Goal: Information Seeking & Learning: Check status

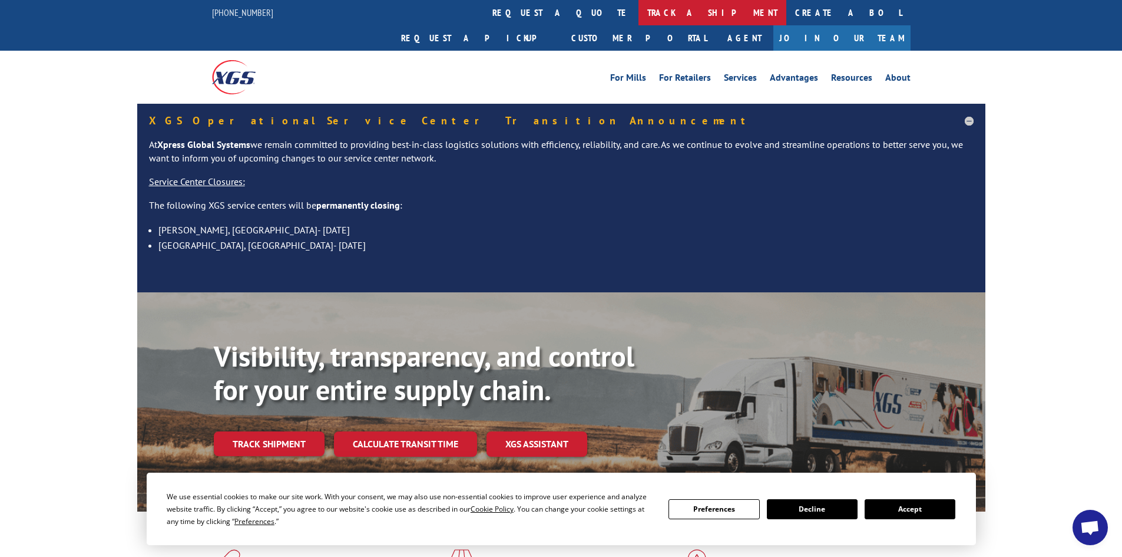
click at [639, 6] on link "track a shipment" at bounding box center [713, 12] width 148 height 25
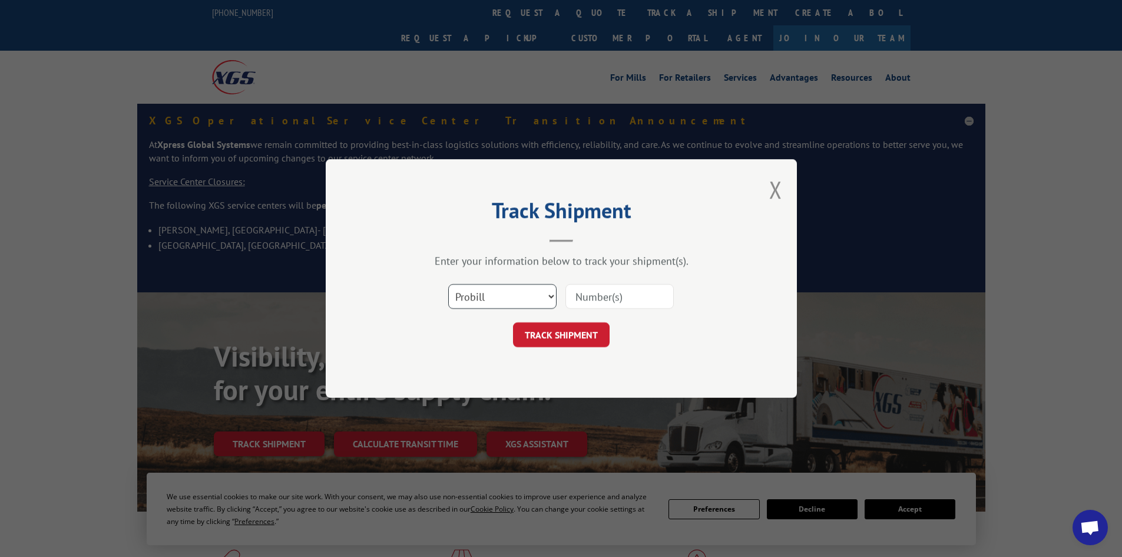
click at [516, 298] on select "Select category... Probill BOL PO" at bounding box center [502, 296] width 108 height 25
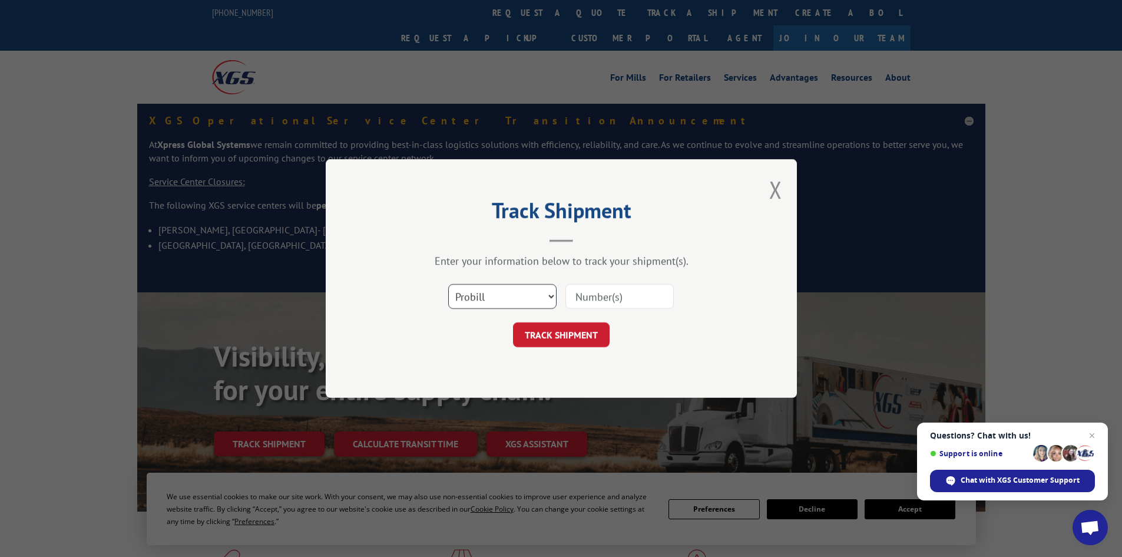
select select "bol"
click at [448, 284] on select "Select category... Probill BOL PO" at bounding box center [502, 296] width 108 height 25
click at [606, 297] on input at bounding box center [620, 296] width 108 height 25
type input "5999620"
click at [513, 322] on button "TRACK SHIPMENT" at bounding box center [561, 334] width 97 height 25
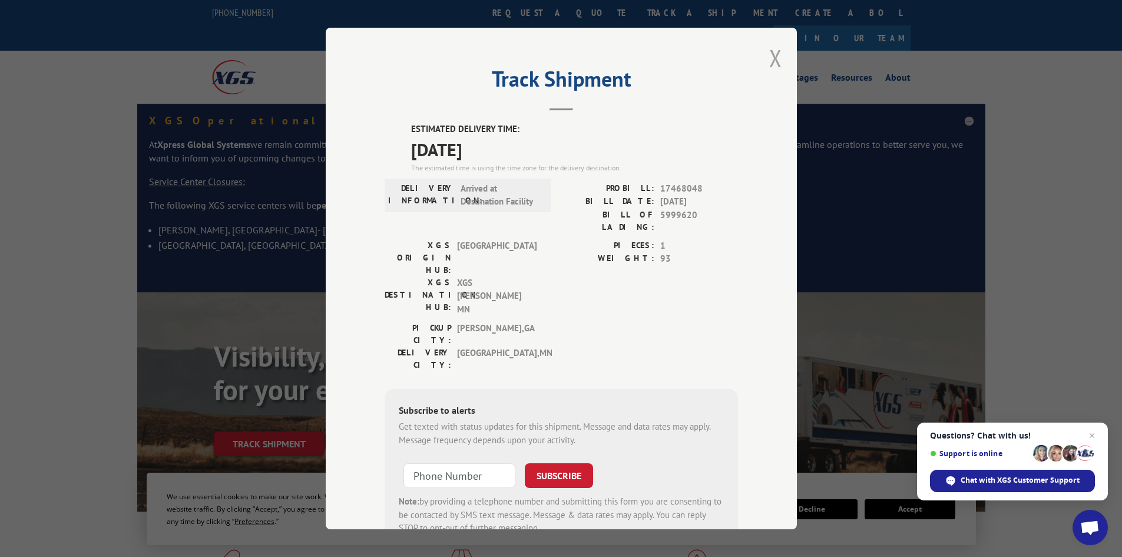
click at [769, 56] on button "Close modal" at bounding box center [775, 57] width 13 height 31
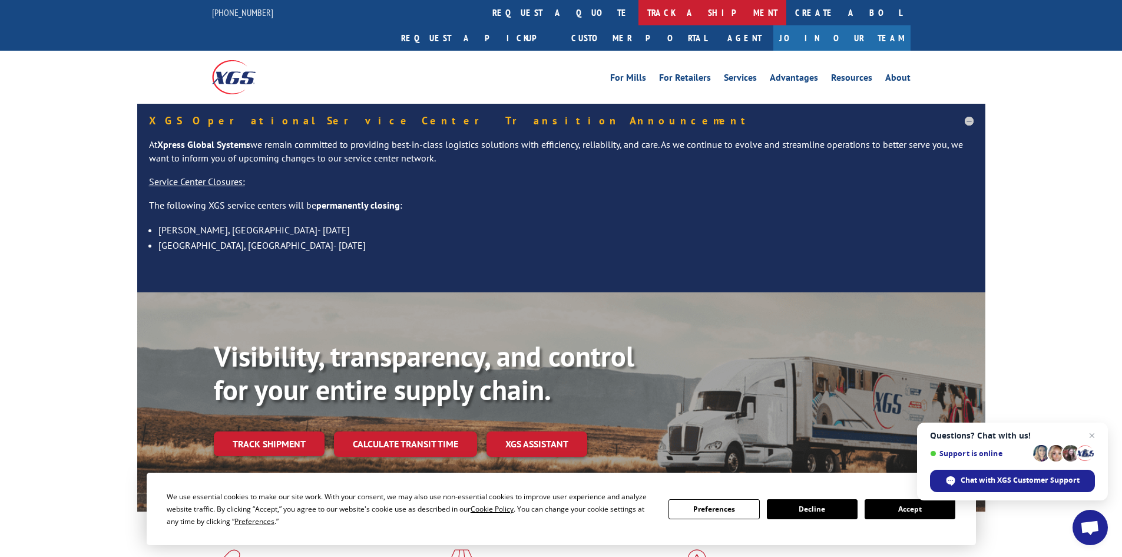
click at [639, 17] on link "track a shipment" at bounding box center [713, 12] width 148 height 25
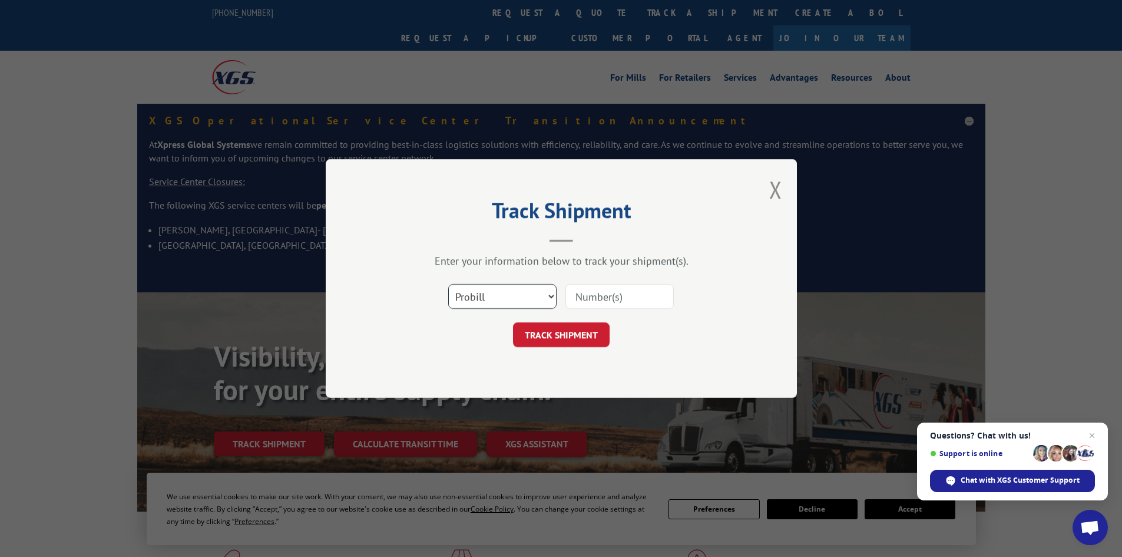
click at [516, 293] on select "Select category... Probill BOL PO" at bounding box center [502, 296] width 108 height 25
select select "bol"
click at [448, 284] on select "Select category... Probill BOL PO" at bounding box center [502, 296] width 108 height 25
click at [603, 300] on input at bounding box center [620, 296] width 108 height 25
type input "6000331"
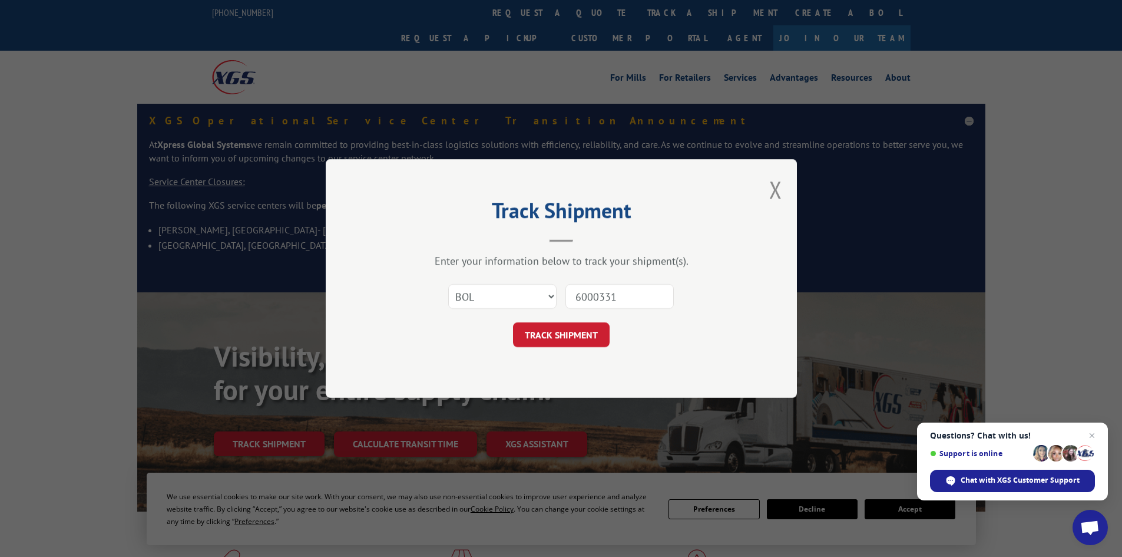
click button "TRACK SHIPMENT" at bounding box center [561, 334] width 97 height 25
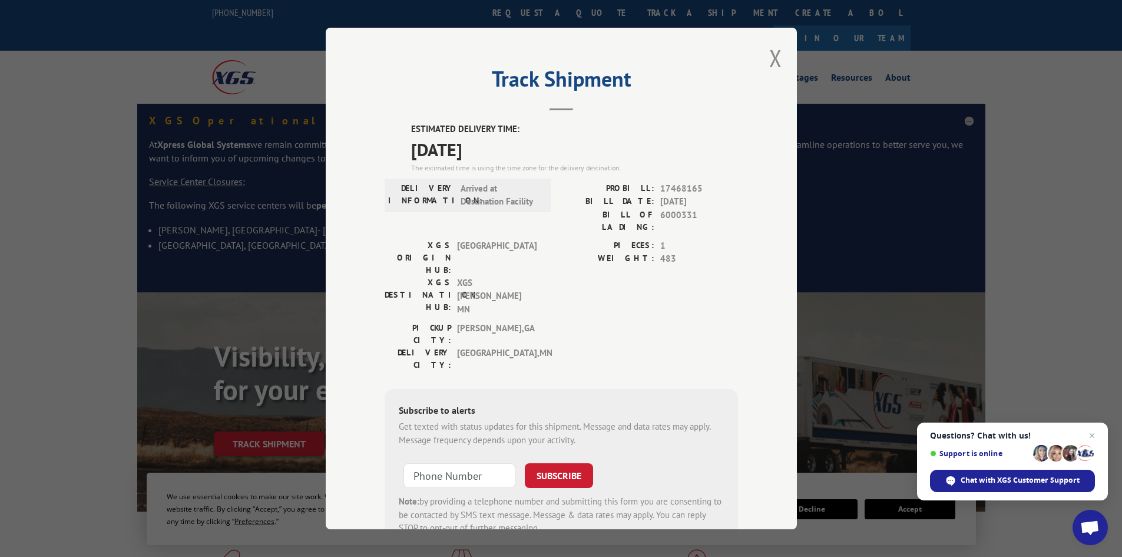
click at [758, 58] on div "Track Shipment ESTIMATED DELIVERY TIME: [DATE] The estimated time is using the …" at bounding box center [561, 278] width 471 height 501
click at [770, 57] on button "Close modal" at bounding box center [775, 57] width 13 height 31
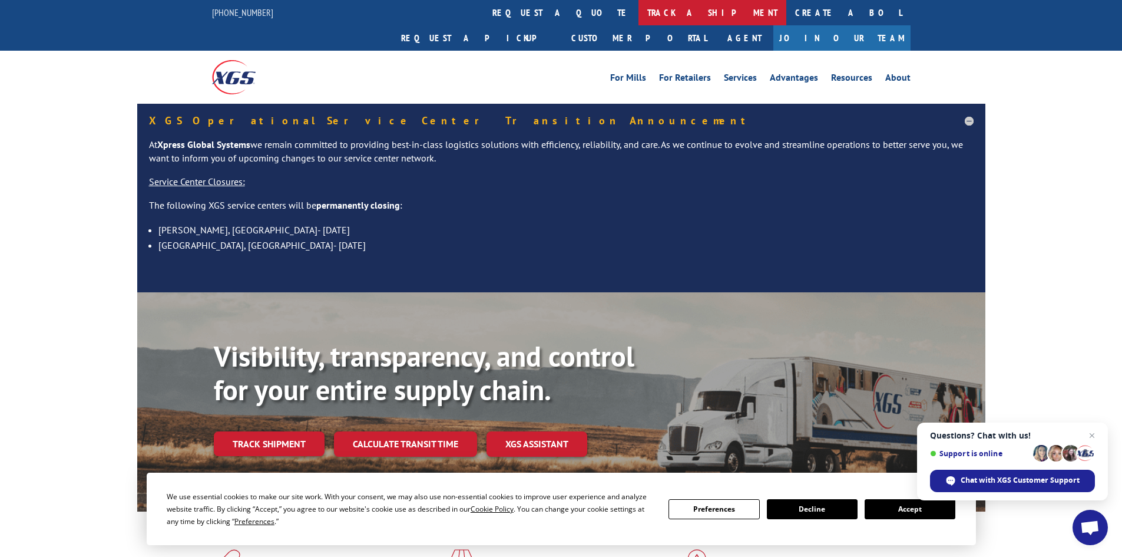
click at [639, 11] on link "track a shipment" at bounding box center [713, 12] width 148 height 25
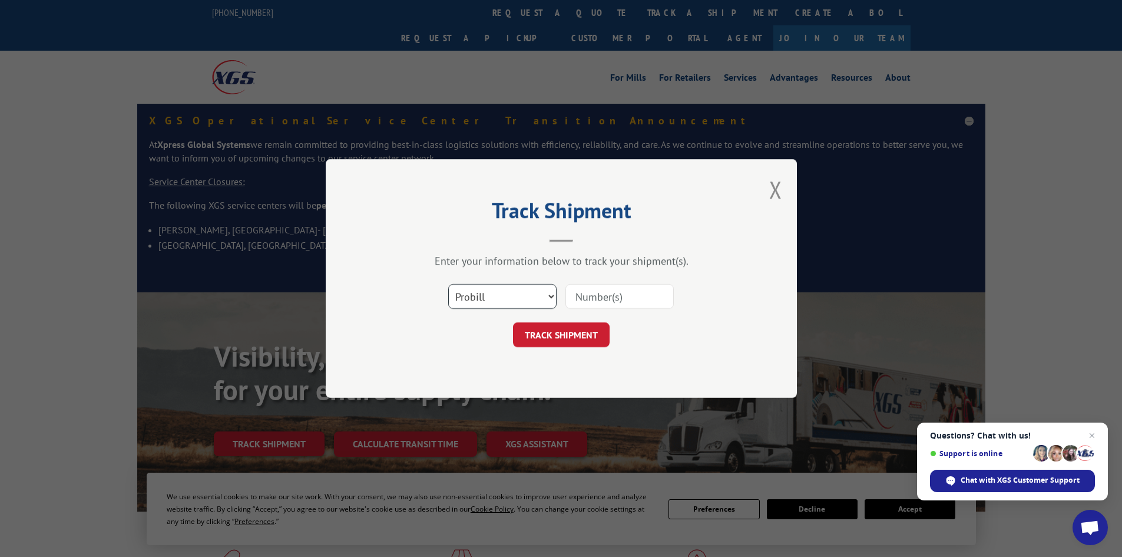
click at [491, 296] on select "Select category... Probill BOL PO" at bounding box center [502, 296] width 108 height 25
select select "bol"
click at [448, 284] on select "Select category... Probill BOL PO" at bounding box center [502, 296] width 108 height 25
drag, startPoint x: 632, startPoint y: 299, endPoint x: 697, endPoint y: 276, distance: 68.6
click at [634, 297] on input at bounding box center [620, 296] width 108 height 25
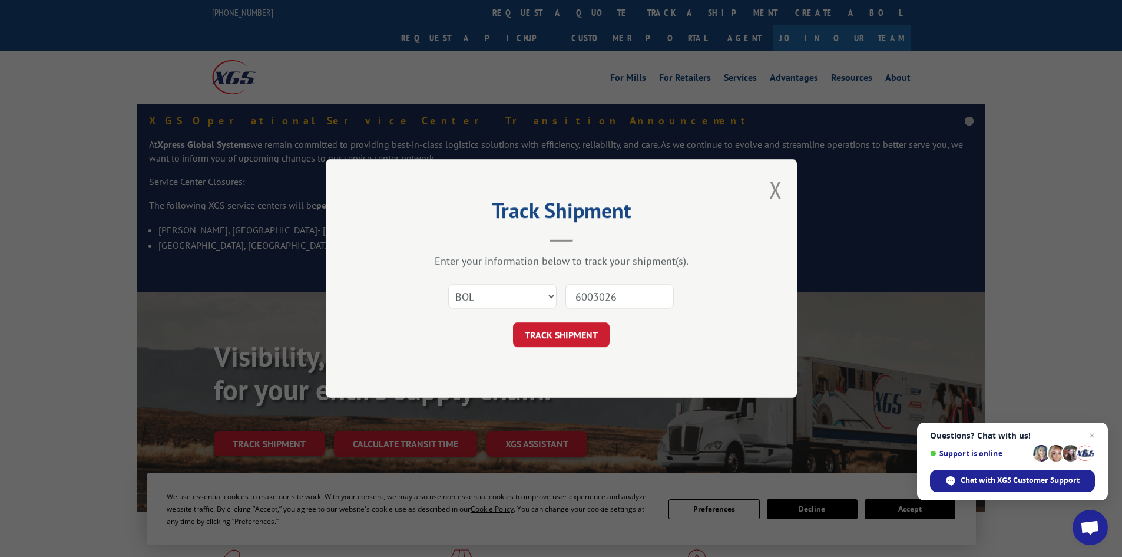
type input "6003026"
click at [513, 322] on button "TRACK SHIPMENT" at bounding box center [561, 334] width 97 height 25
